Goal: Task Accomplishment & Management: Use online tool/utility

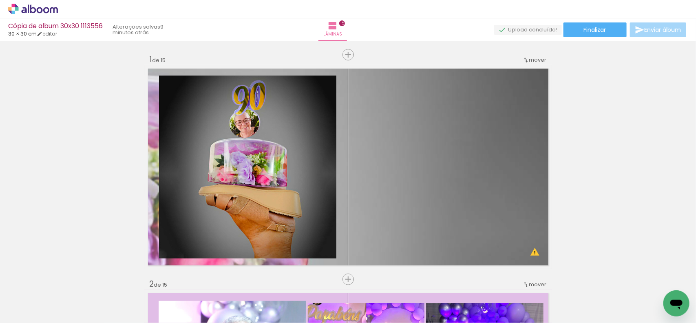
drag, startPoint x: 598, startPoint y: 34, endPoint x: 610, endPoint y: 80, distance: 47.7
click at [597, 33] on paper-button "Finalizar" at bounding box center [595, 29] width 63 height 15
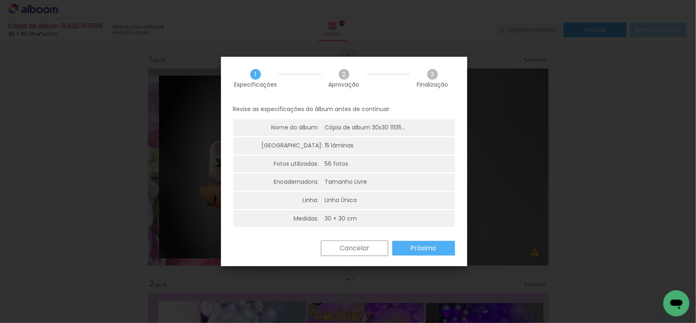
click at [0, 0] on slot "Próximo" at bounding box center [0, 0] width 0 height 0
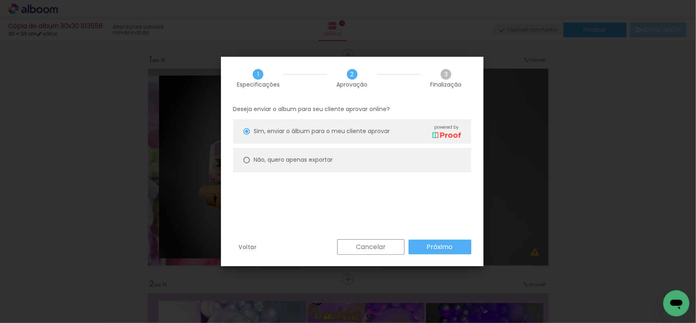
click at [0, 0] on slot "Não, quero apenas exportar" at bounding box center [0, 0] width 0 height 0
type paper-radio-button "on"
click at [0, 0] on slot "Próximo" at bounding box center [0, 0] width 0 height 0
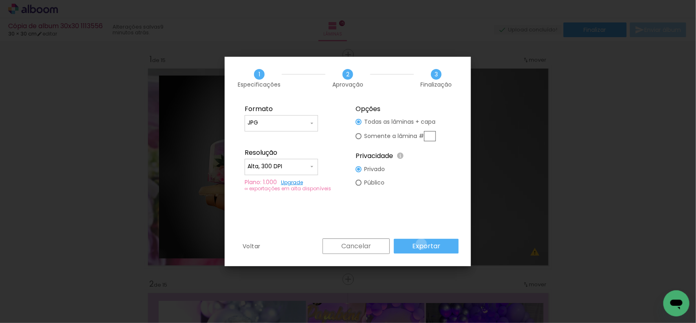
click at [0, 0] on slot "Exportar" at bounding box center [0, 0] width 0 height 0
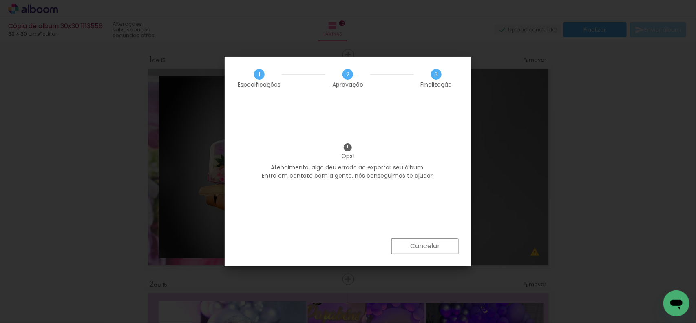
drag, startPoint x: 419, startPoint y: 258, endPoint x: 431, endPoint y: 241, distance: 21.3
click at [419, 256] on div "Cancelar" at bounding box center [348, 252] width 246 height 28
drag, startPoint x: 431, startPoint y: 241, endPoint x: 526, endPoint y: 229, distance: 95.7
click at [435, 241] on paper-button "Cancelar" at bounding box center [424, 245] width 67 height 15
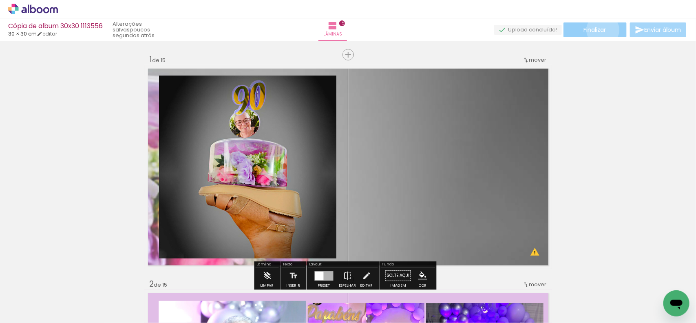
click at [600, 30] on span "Finalizar" at bounding box center [595, 30] width 22 height 6
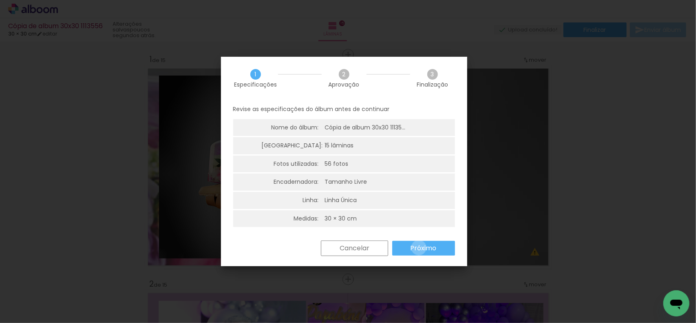
click at [0, 0] on slot "Próximo" at bounding box center [0, 0] width 0 height 0
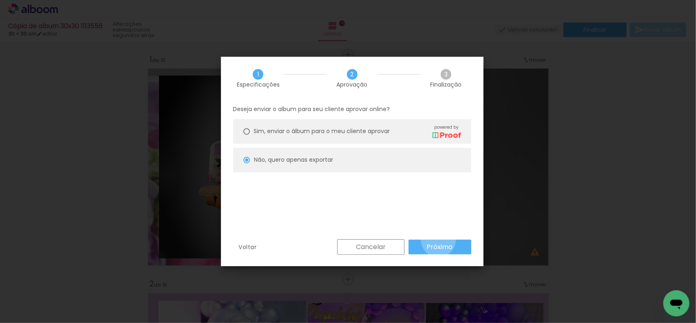
drag, startPoint x: 438, startPoint y: 239, endPoint x: 439, endPoint y: 244, distance: 4.5
click at [438, 243] on paper-button "Próximo" at bounding box center [440, 246] width 63 height 15
type input "Alta, 300 DPI"
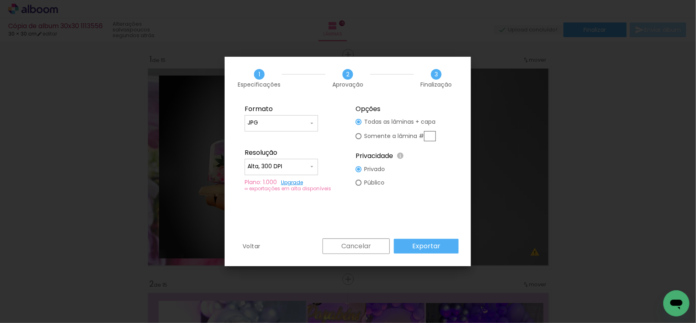
click at [305, 166] on input "Alta, 300 DPI" at bounding box center [278, 166] width 61 height 8
click at [296, 164] on paper-item "Alta, 300 DPI" at bounding box center [281, 165] width 73 height 16
click at [435, 186] on fieldset "Opções Todas as lâminas + capa Somente a lâmina # Privacidade Todo o conteúdo o…" at bounding box center [403, 147] width 109 height 97
click at [364, 176] on paper-radio-button "Público" at bounding box center [370, 182] width 29 height 13
type paper-radio-button "on"
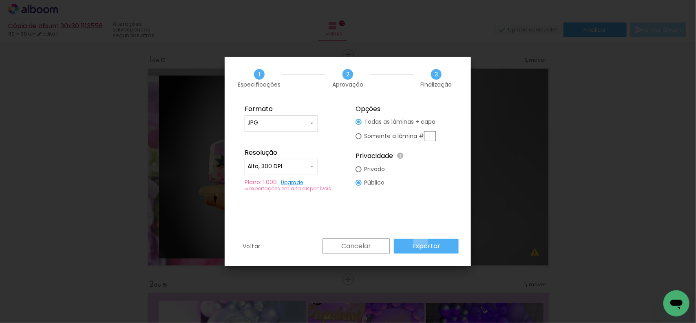
drag, startPoint x: 422, startPoint y: 241, endPoint x: 453, endPoint y: 237, distance: 30.9
click at [428, 239] on paper-button "Exportar" at bounding box center [426, 246] width 65 height 15
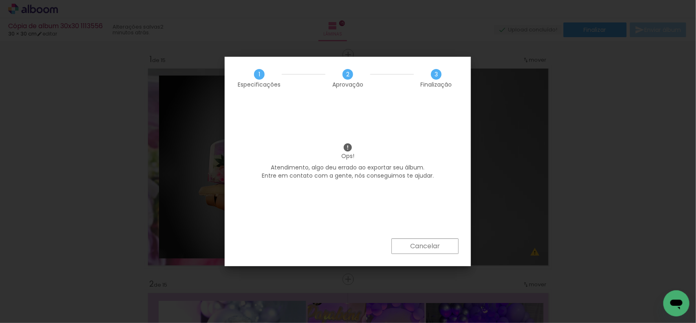
click at [421, 250] on paper-button "Cancelar" at bounding box center [424, 245] width 67 height 15
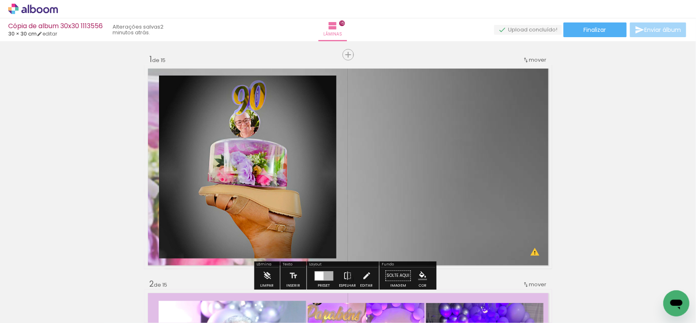
click at [513, 27] on quentale-upload-monitor at bounding box center [528, 30] width 68 height 10
